Goal: Task Accomplishment & Management: Complete application form

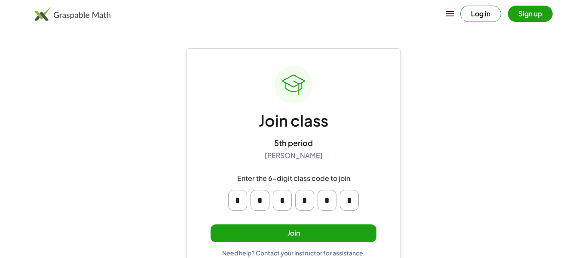
click at [352, 238] on button "Join" at bounding box center [294, 233] width 166 height 18
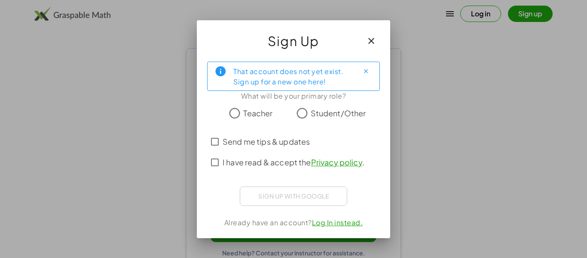
click at [335, 113] on span "Student/Other" at bounding box center [338, 113] width 55 height 12
click at [345, 166] on link "Privacy policy" at bounding box center [336, 162] width 51 height 10
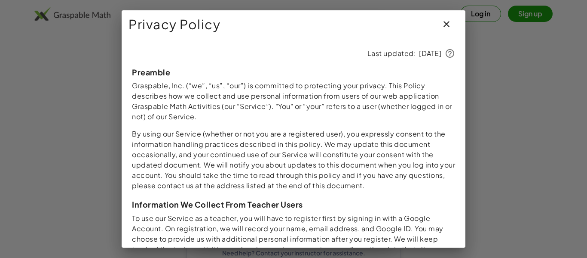
click at [444, 25] on icon "button" at bounding box center [447, 24] width 10 height 10
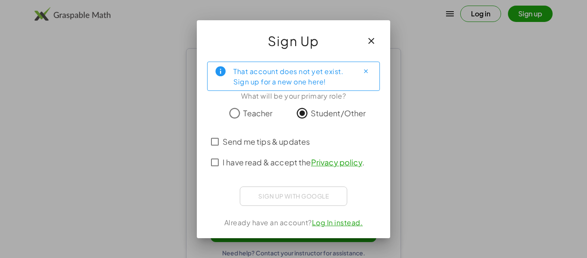
click at [303, 162] on span "I have read & accept the Privacy policy ." at bounding box center [294, 162] width 142 height 12
